Goal: Information Seeking & Learning: Check status

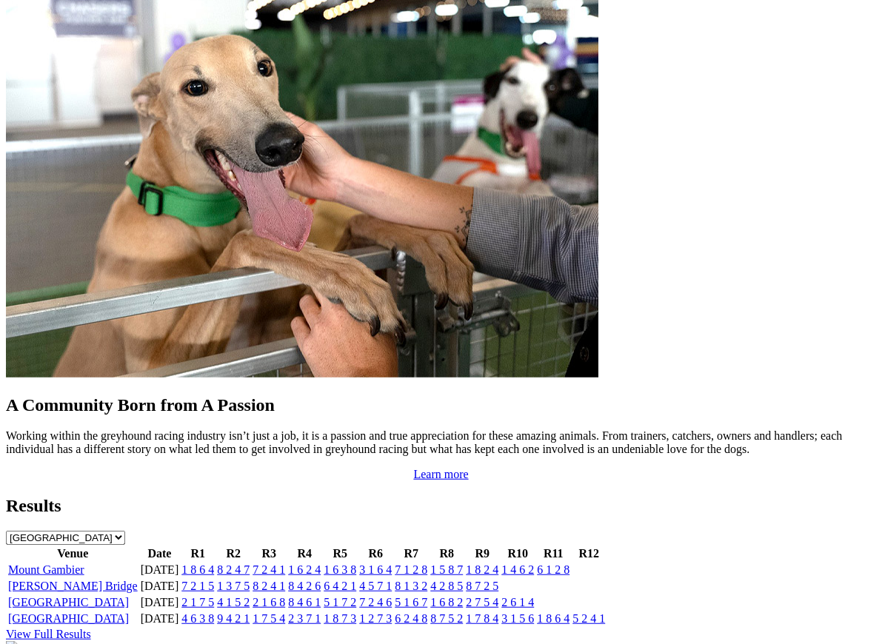
scroll to position [1122, 0]
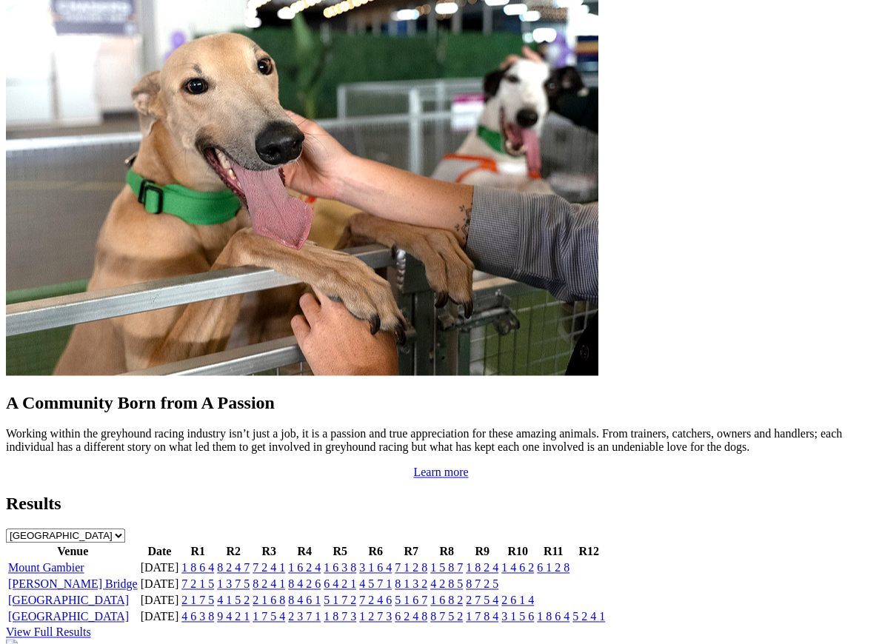
click at [570, 561] on td "6 1 2 8" at bounding box center [553, 568] width 34 height 15
click at [570, 561] on link "6 1 2 8" at bounding box center [553, 567] width 33 height 13
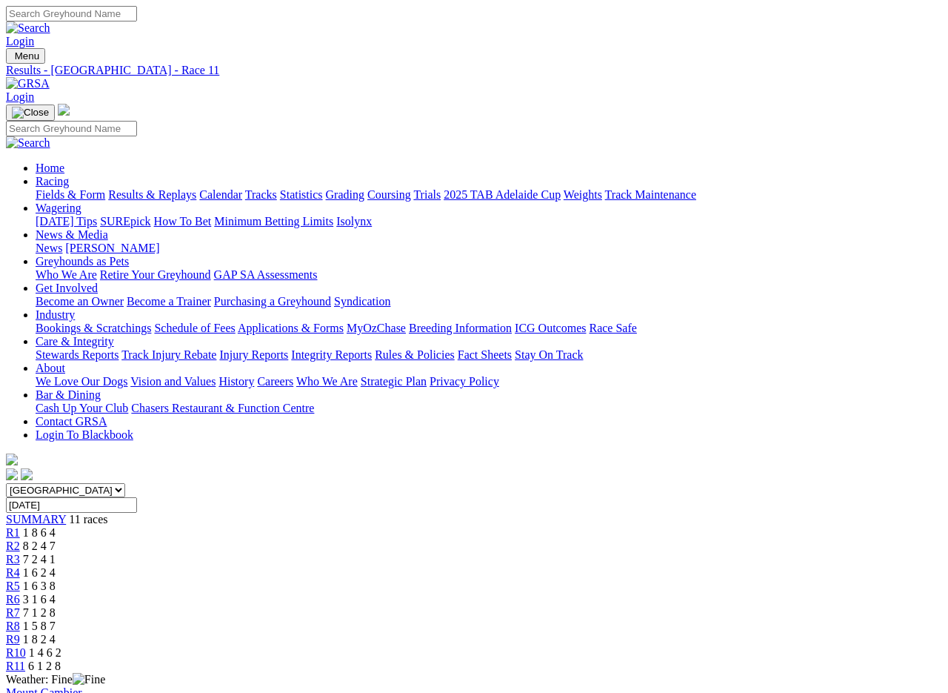
scroll to position [2, 0]
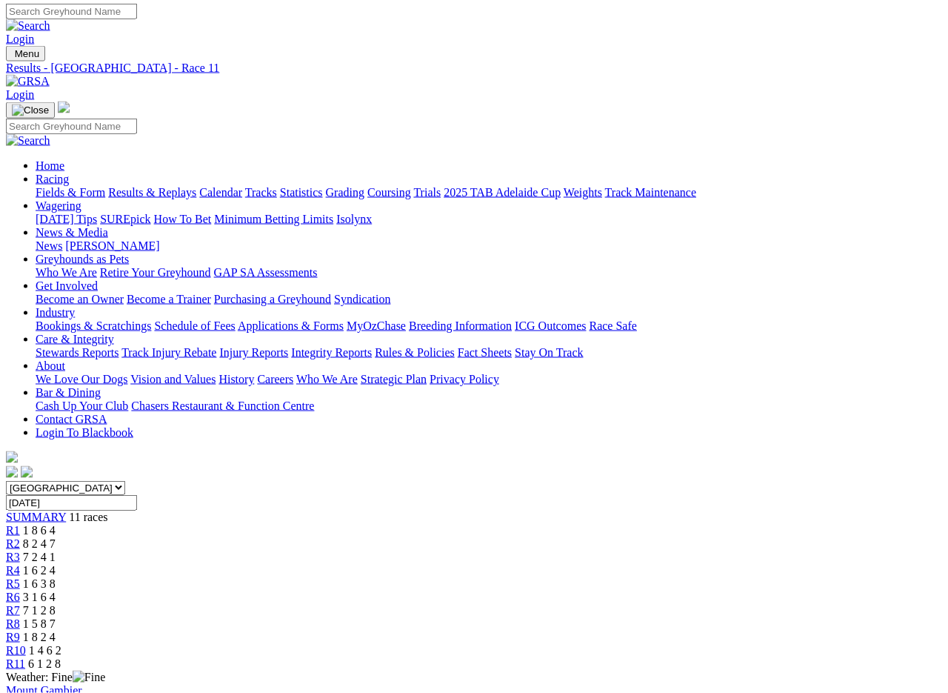
click at [20, 630] on span "R9" at bounding box center [13, 636] width 14 height 13
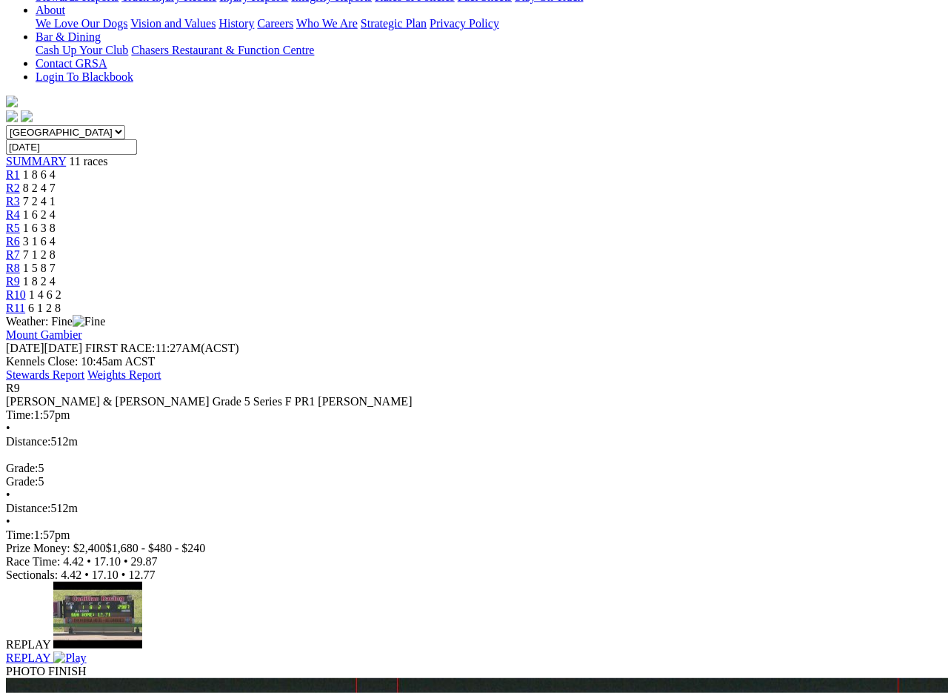
scroll to position [358, 0]
click at [20, 381] on span "R9" at bounding box center [13, 387] width 14 height 13
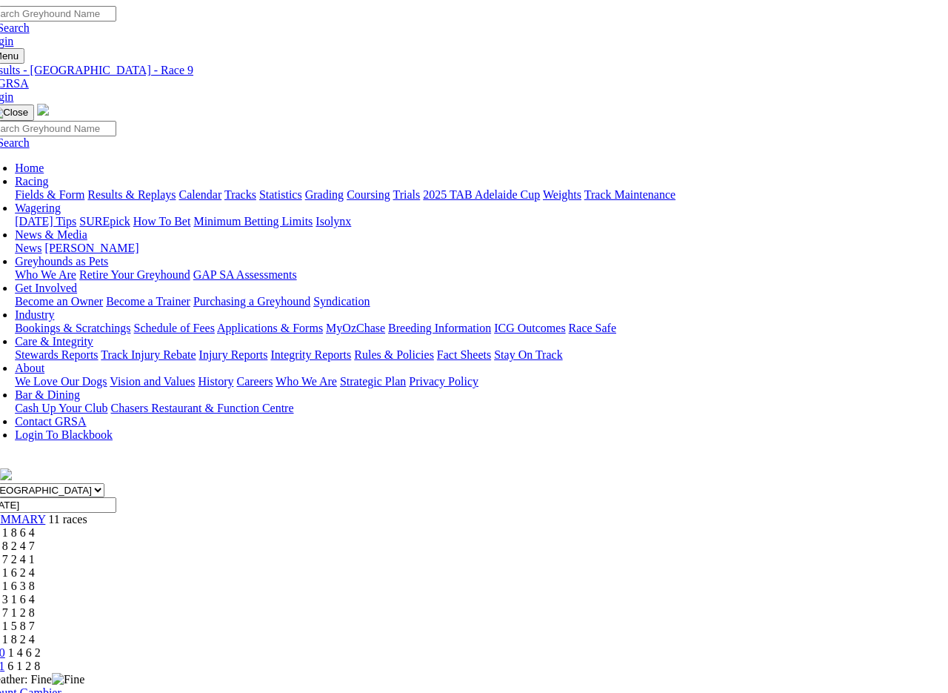
scroll to position [0, 21]
click at [164, 188] on link "Results & Replays" at bounding box center [131, 194] width 88 height 13
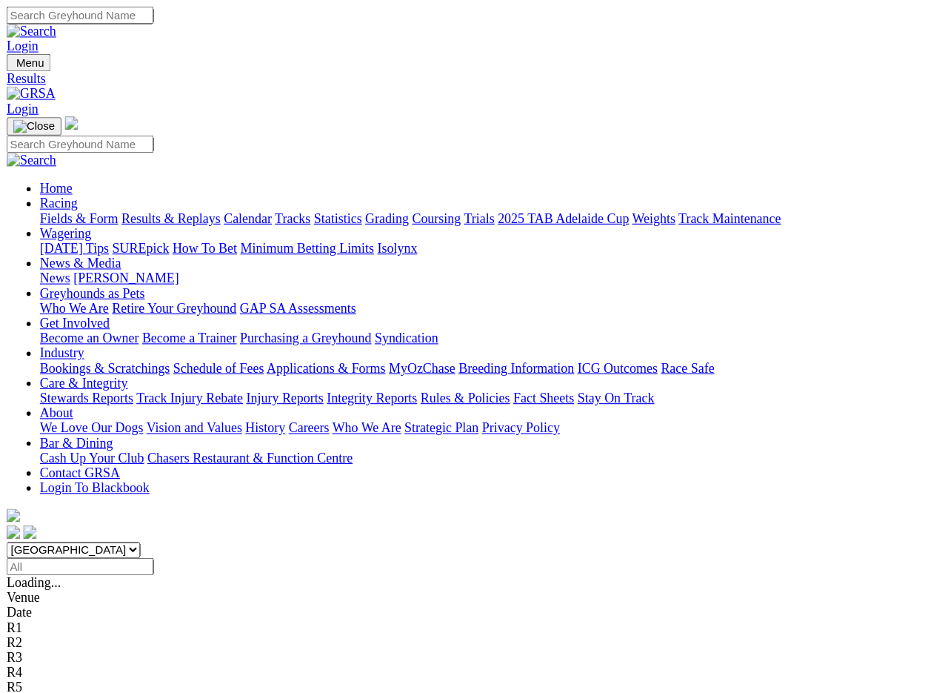
scroll to position [2, 0]
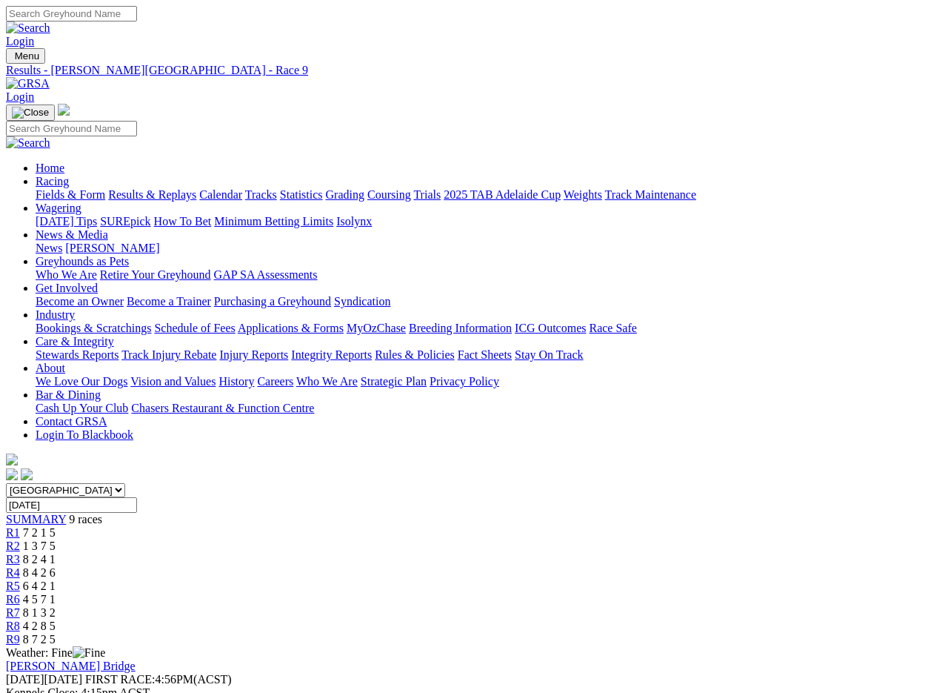
scroll to position [2, 0]
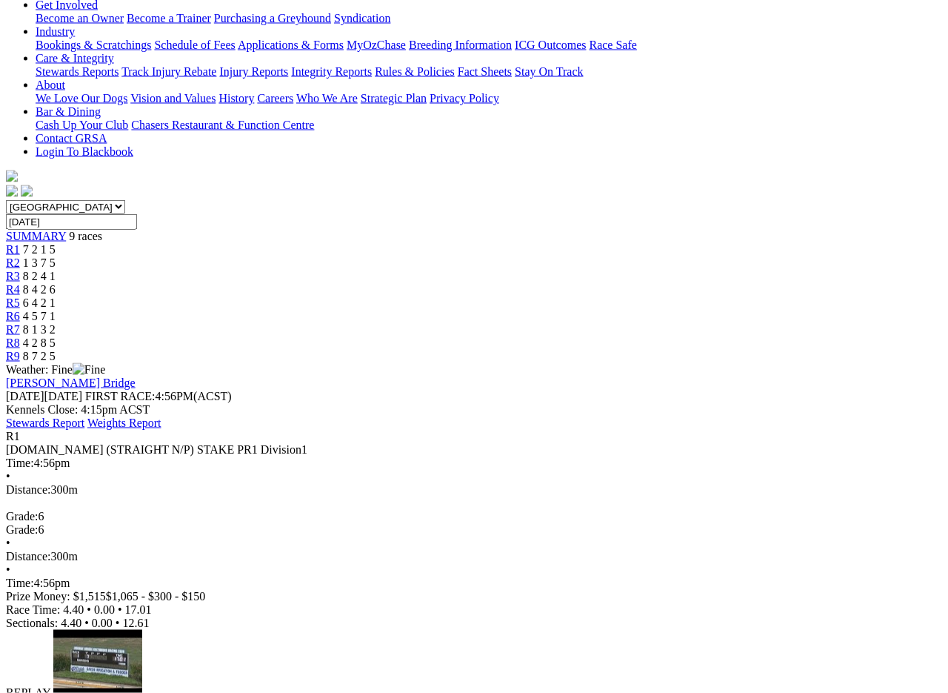
scroll to position [285, 0]
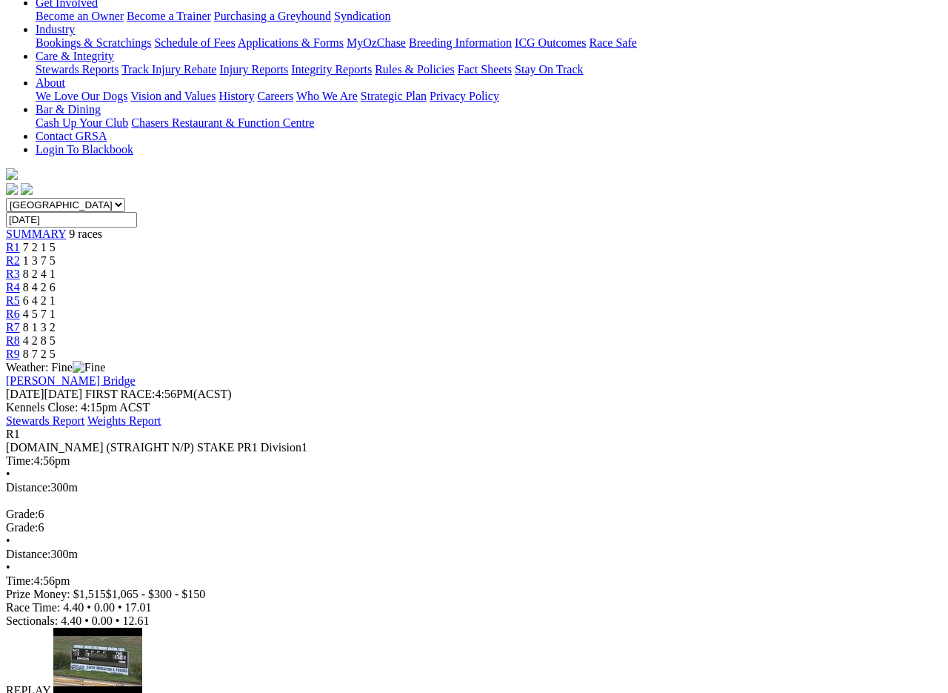
click at [86, 692] on img at bounding box center [69, 703] width 33 height 13
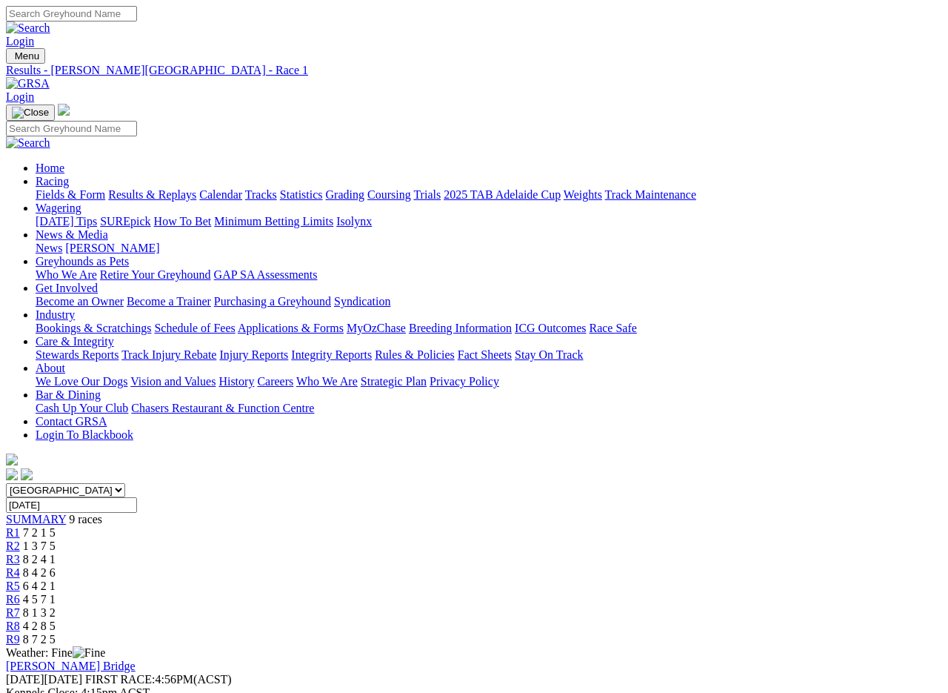
scroll to position [1, 0]
click at [20, 605] on span "R7" at bounding box center [13, 611] width 14 height 13
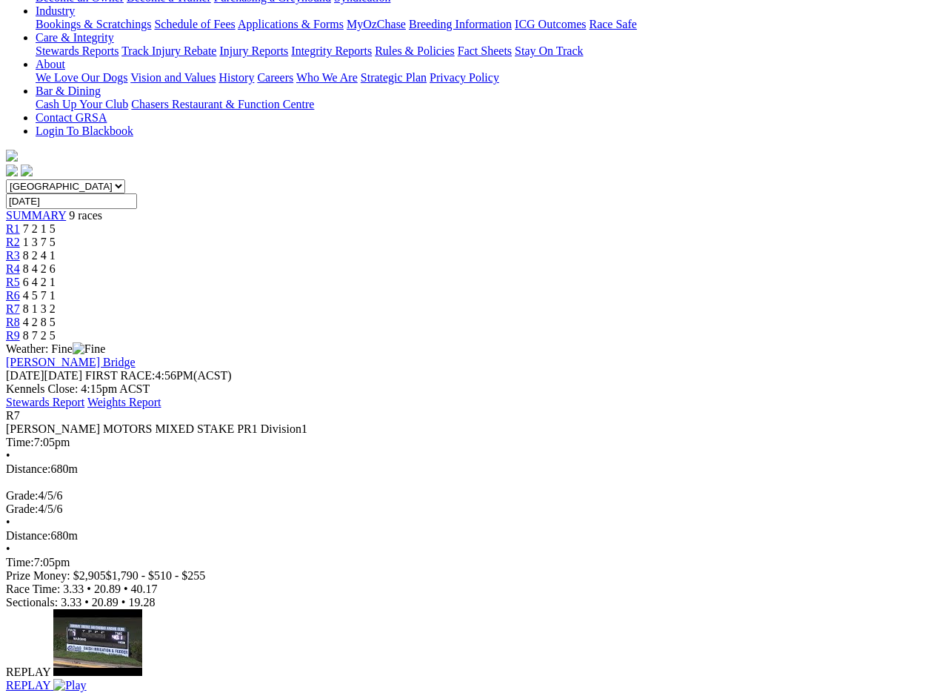
scroll to position [306, 0]
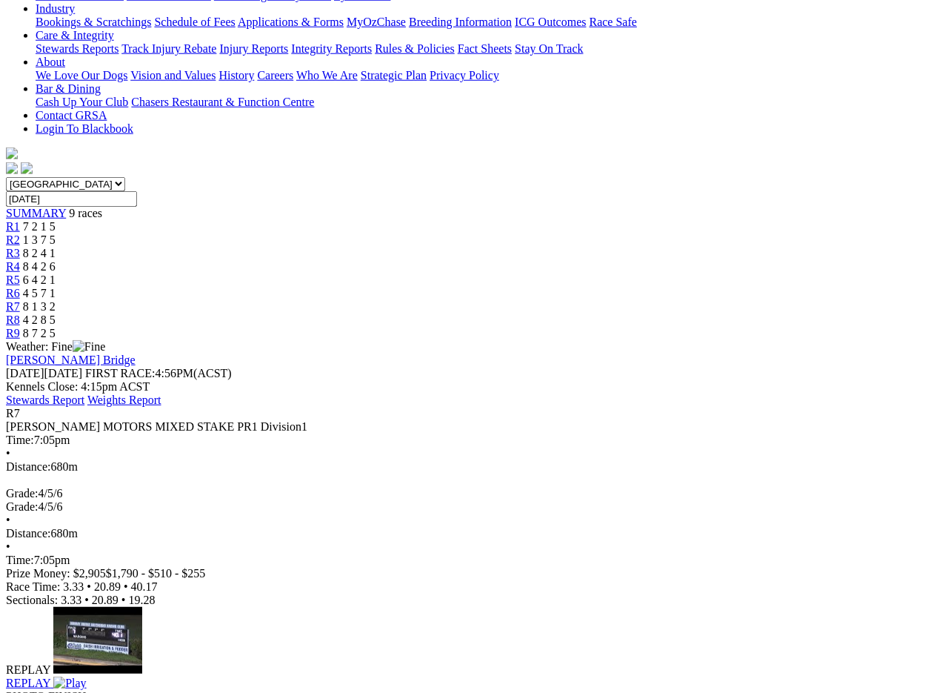
click at [86, 616] on img at bounding box center [69, 682] width 33 height 13
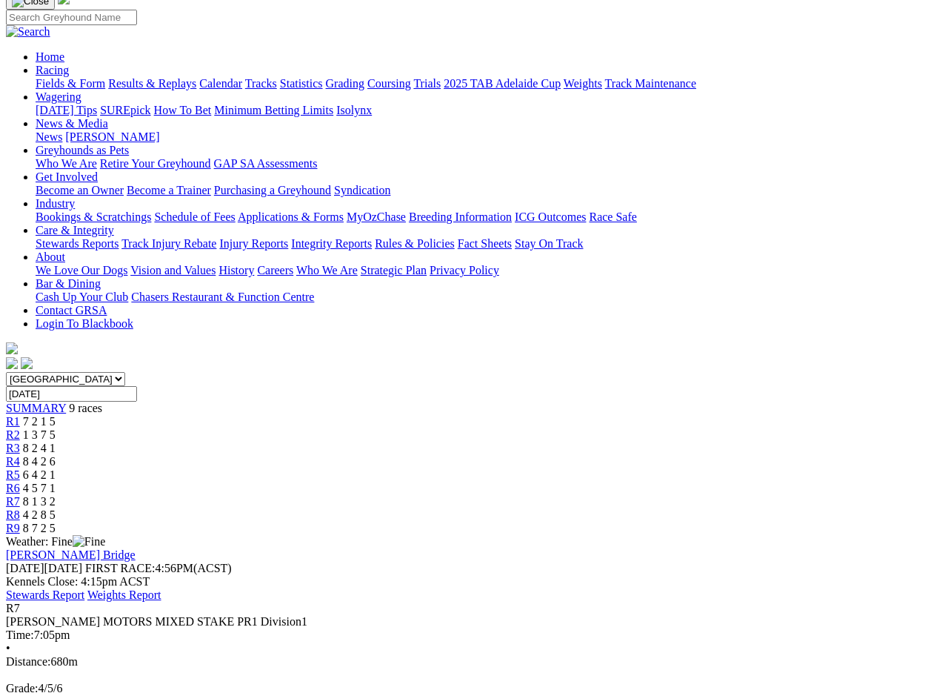
scroll to position [0, 0]
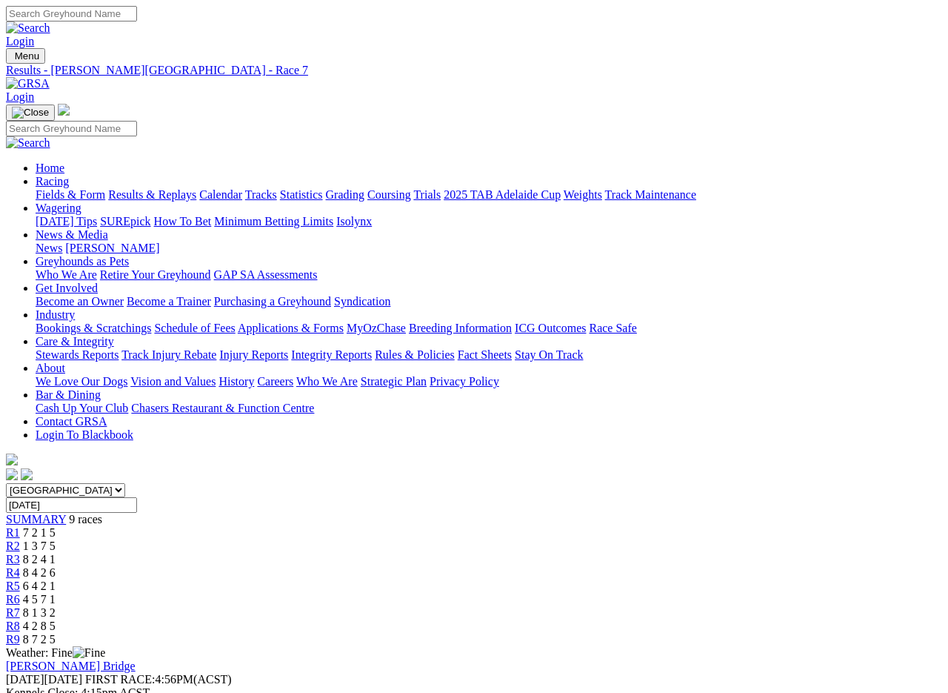
click at [184, 188] on link "Results & Replays" at bounding box center [152, 194] width 88 height 13
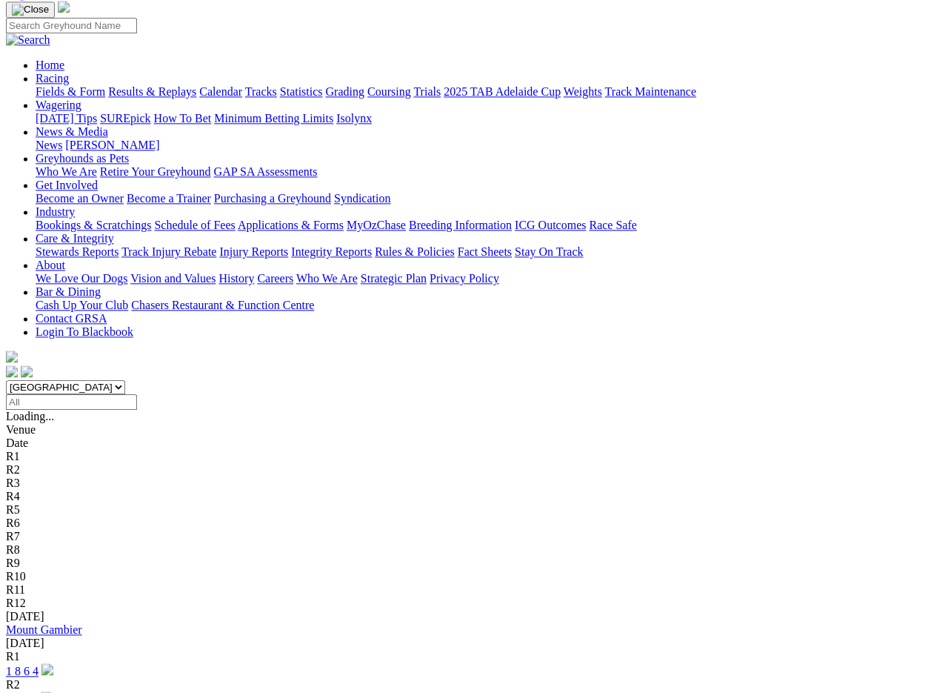
scroll to position [104, 0]
